Goal: Check status: Check status

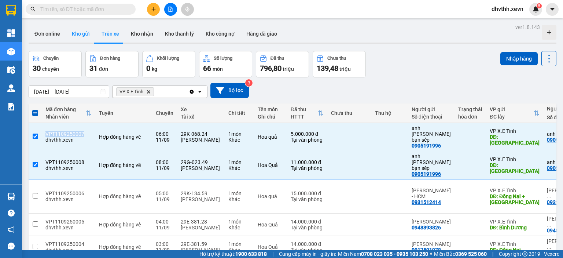
click at [84, 37] on button "Kho gửi" at bounding box center [81, 34] width 30 height 18
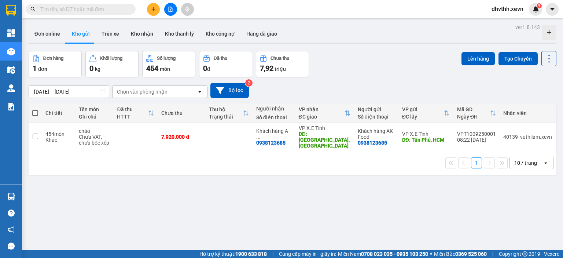
click at [81, 34] on button "Kho gửi" at bounding box center [81, 34] width 30 height 18
click at [107, 36] on button "Trên xe" at bounding box center [110, 34] width 29 height 18
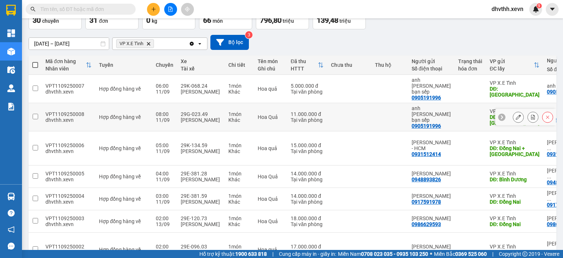
scroll to position [61, 0]
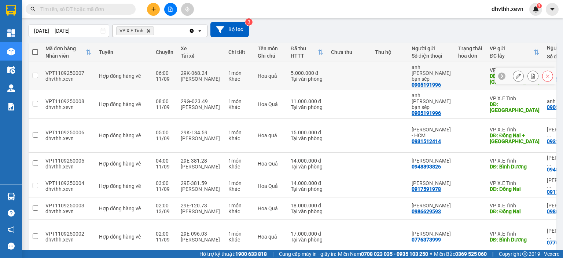
click at [36, 74] on input "checkbox" at bounding box center [35, 75] width 5 height 5
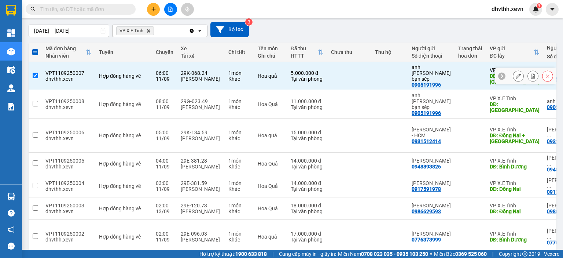
click at [33, 73] on input "checkbox" at bounding box center [35, 75] width 5 height 5
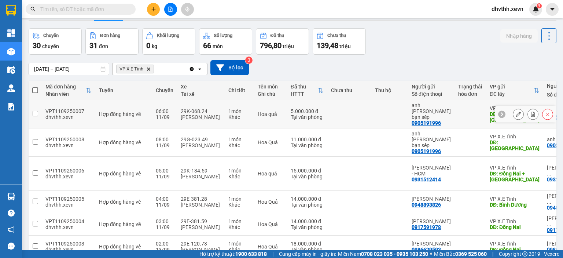
scroll to position [0, 0]
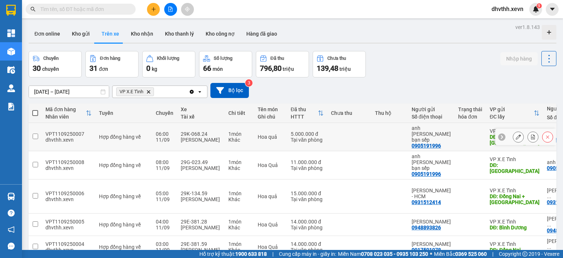
click at [35, 133] on input "checkbox" at bounding box center [35, 135] width 5 height 5
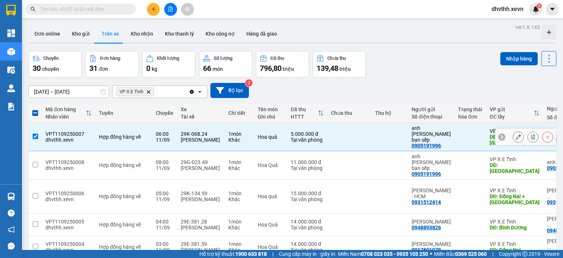
click at [35, 133] on input "checkbox" at bounding box center [35, 135] width 5 height 5
checkbox input "false"
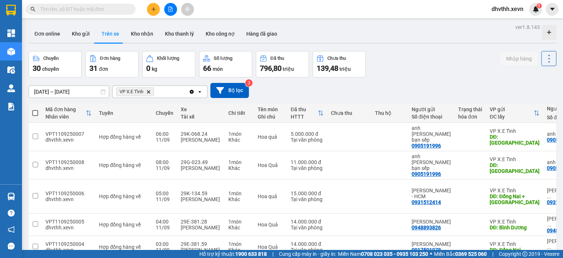
click at [334, 18] on div "Kết quả tìm kiếm ( 0 ) Bộ lọc No Data dhvthh.xevn 9" at bounding box center [281, 9] width 563 height 18
click at [114, 10] on input "text" at bounding box center [83, 9] width 87 height 8
paste input "VPT1109250003"
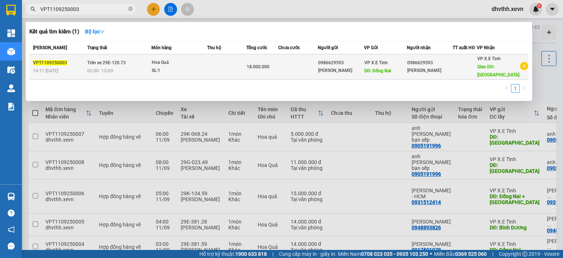
type input "VPT1109250003"
click at [56, 61] on span "VPT1109250003" at bounding box center [50, 62] width 34 height 5
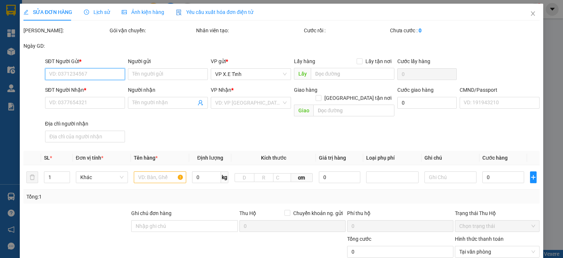
type input "0986629593"
type input "[PERSON_NAME]"
type input "Đồng Nai"
type input "0986629593"
type input "[PERSON_NAME]"
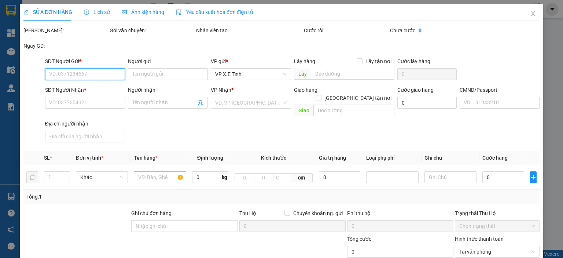
type input "[GEOGRAPHIC_DATA]"
type input "18.000.000"
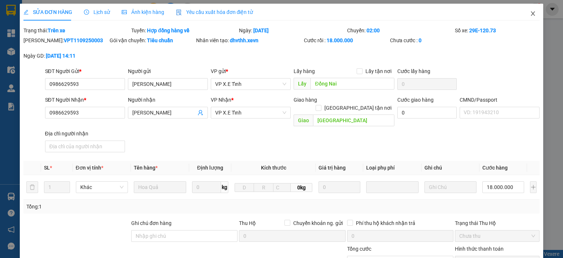
click at [531, 12] on icon "close" at bounding box center [533, 13] width 4 height 4
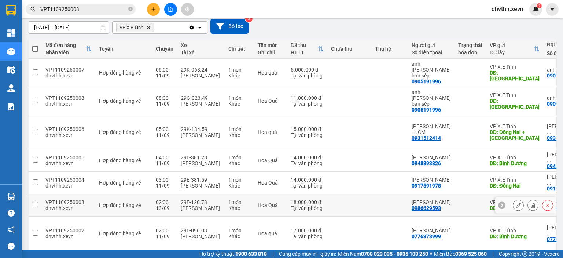
scroll to position [117, 0]
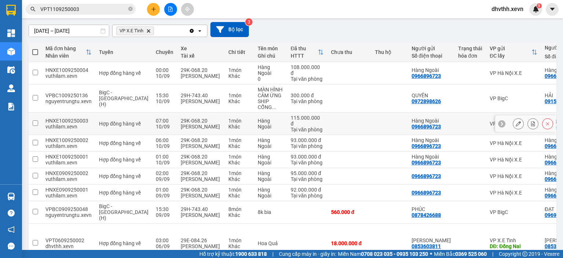
scroll to position [105, 0]
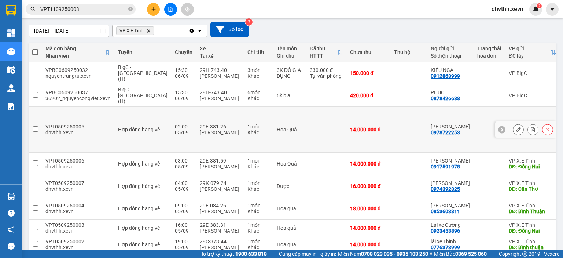
scroll to position [122, 0]
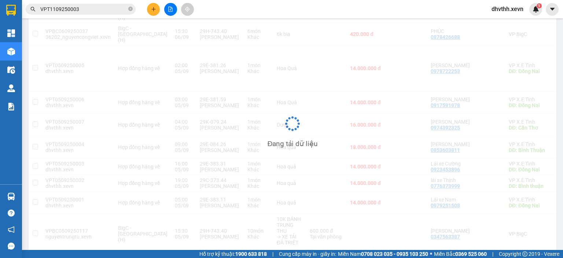
scroll to position [34, 0]
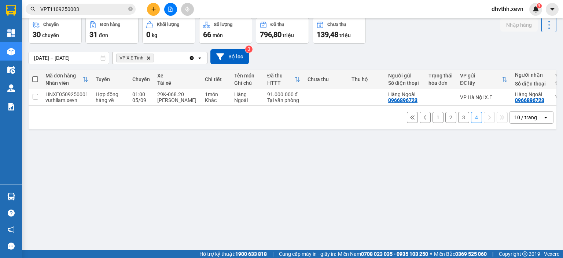
click at [433, 120] on button "1" at bounding box center [438, 117] width 11 height 11
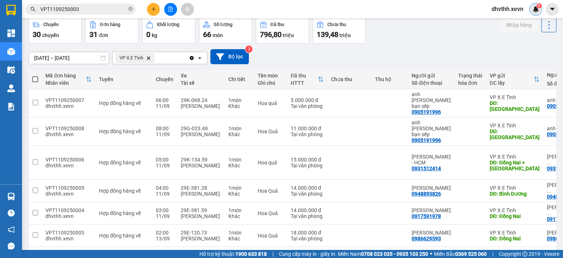
click at [535, 10] on img at bounding box center [536, 9] width 7 height 7
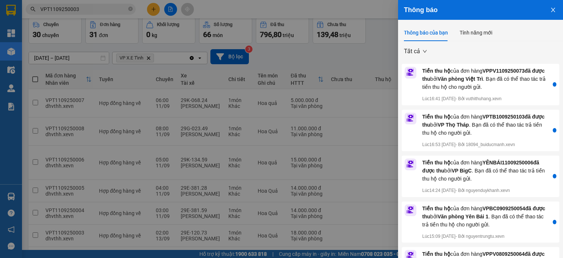
click at [366, 59] on div at bounding box center [281, 129] width 563 height 258
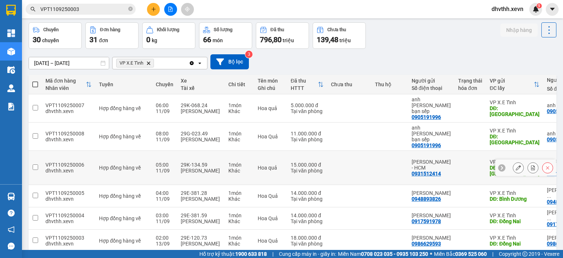
scroll to position [0, 0]
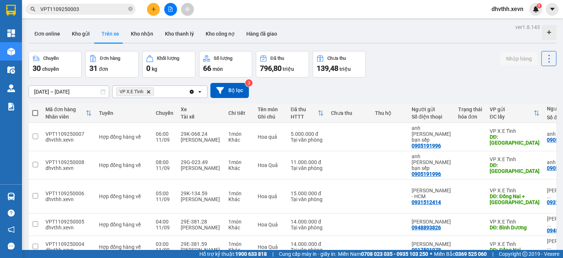
click at [406, 72] on div "Chuyến 30 chuyến Đơn hàng 31 đơn Khối lượng 0 kg Số lượng 66 món Đã thu 796,80 …" at bounding box center [293, 64] width 528 height 26
click at [139, 36] on button "Kho nhận" at bounding box center [142, 34] width 34 height 18
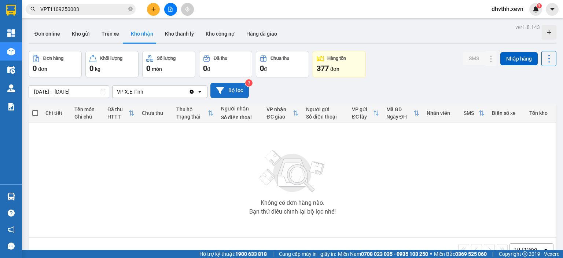
click at [225, 90] on button "Bộ lọc" at bounding box center [229, 90] width 38 height 15
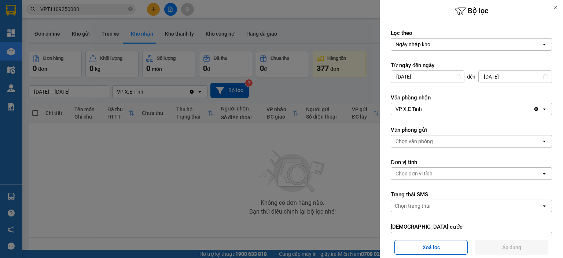
click at [220, 149] on div at bounding box center [281, 129] width 563 height 258
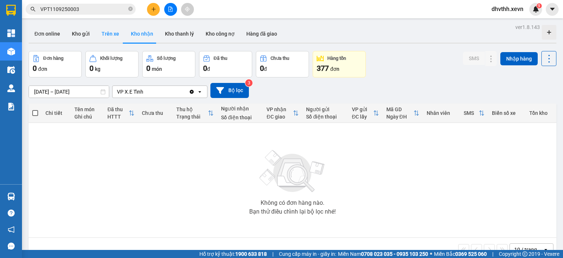
click at [110, 35] on button "Trên xe" at bounding box center [110, 34] width 29 height 18
type input "[DATE] – [DATE]"
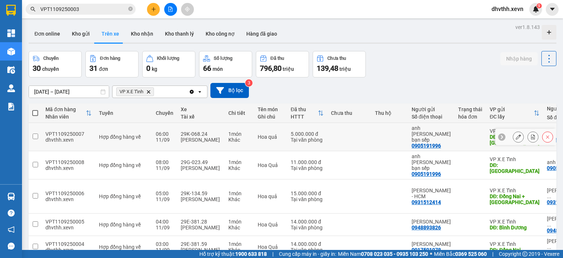
scroll to position [117, 0]
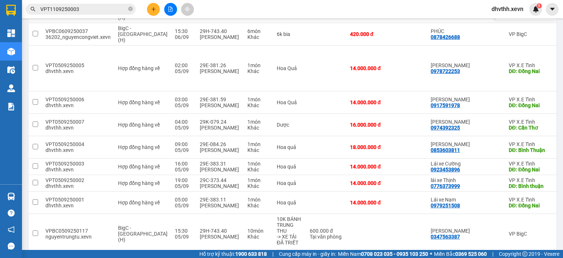
scroll to position [128, 0]
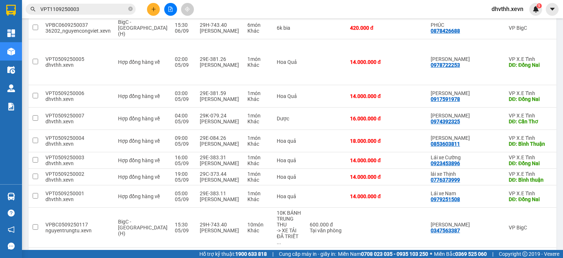
click at [471, 254] on button "4" at bounding box center [476, 259] width 11 height 11
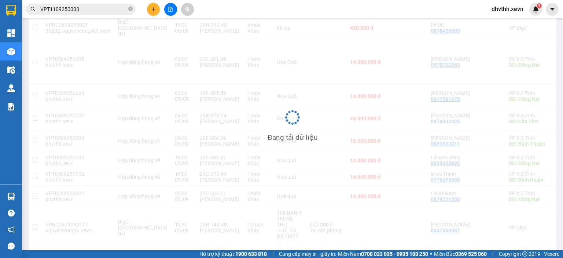
scroll to position [34, 0]
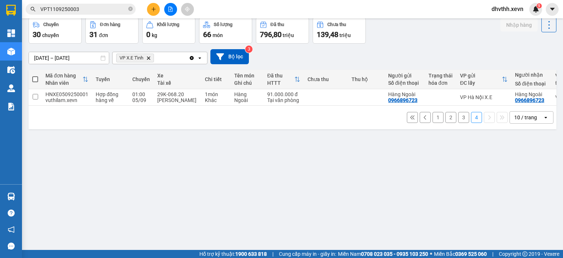
click at [458, 121] on button "3" at bounding box center [463, 117] width 11 height 11
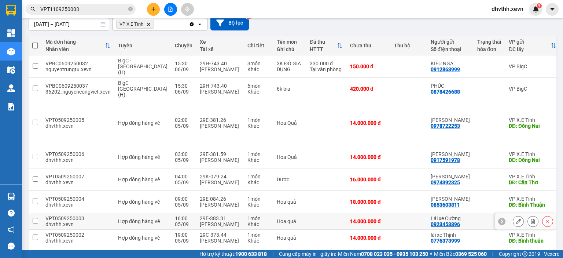
scroll to position [6, 0]
